Goal: Task Accomplishment & Management: Manage account settings

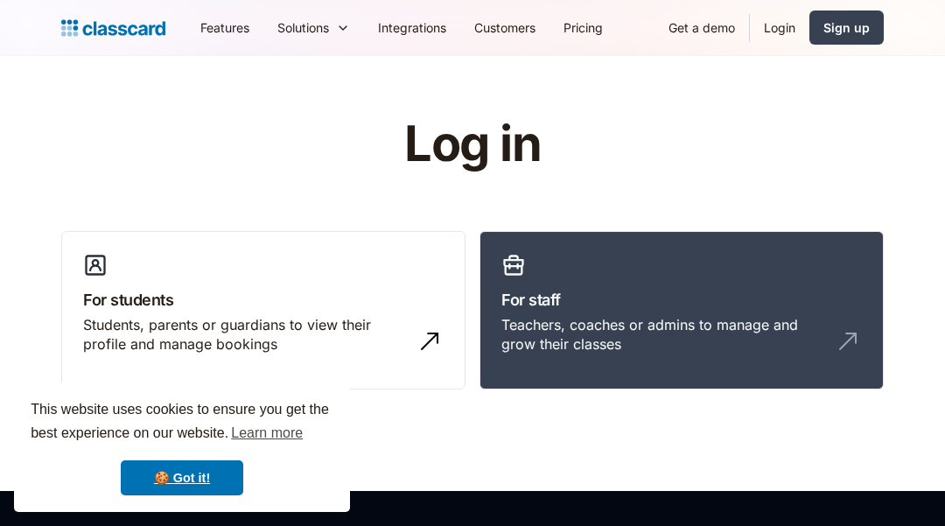
click at [769, 32] on link "Login" at bounding box center [780, 27] width 60 height 39
